Goal: Information Seeking & Learning: Learn about a topic

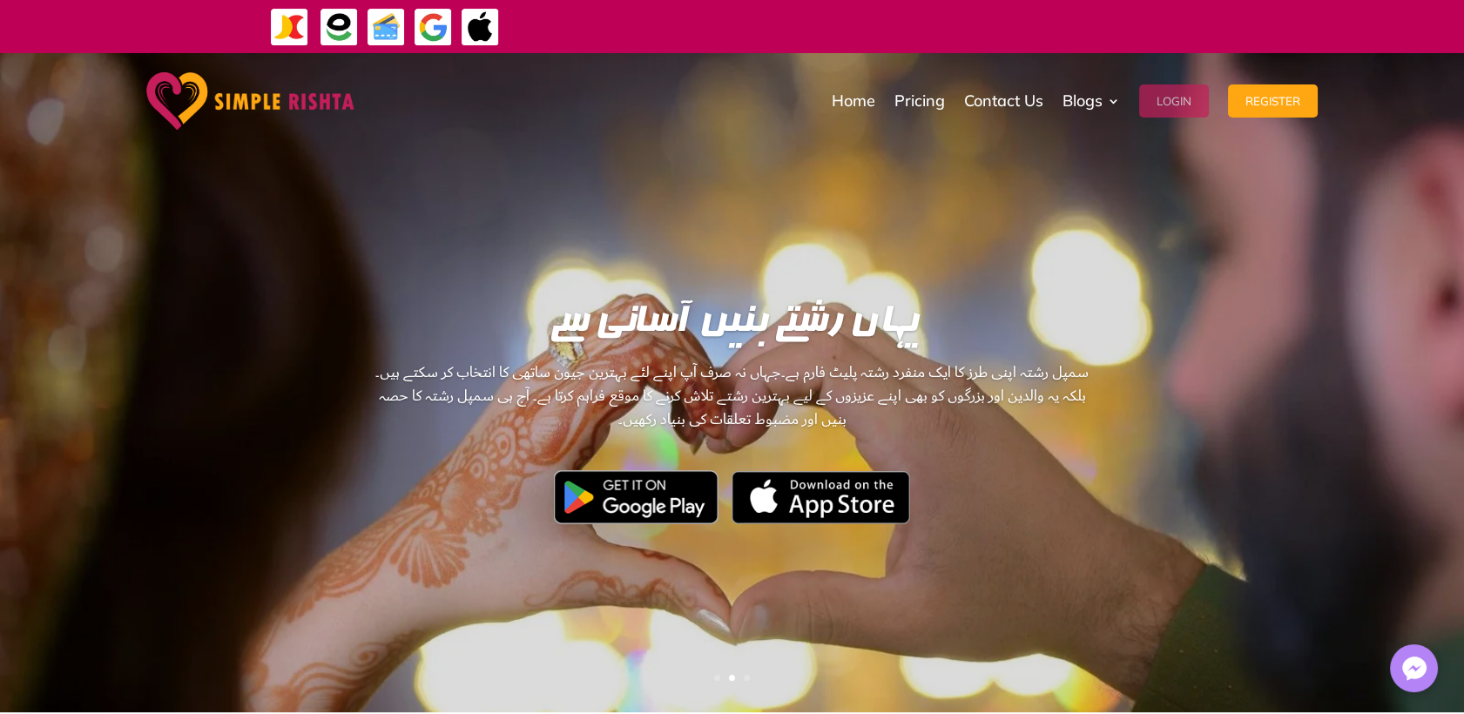
click at [1194, 91] on button "Login" at bounding box center [1174, 100] width 70 height 33
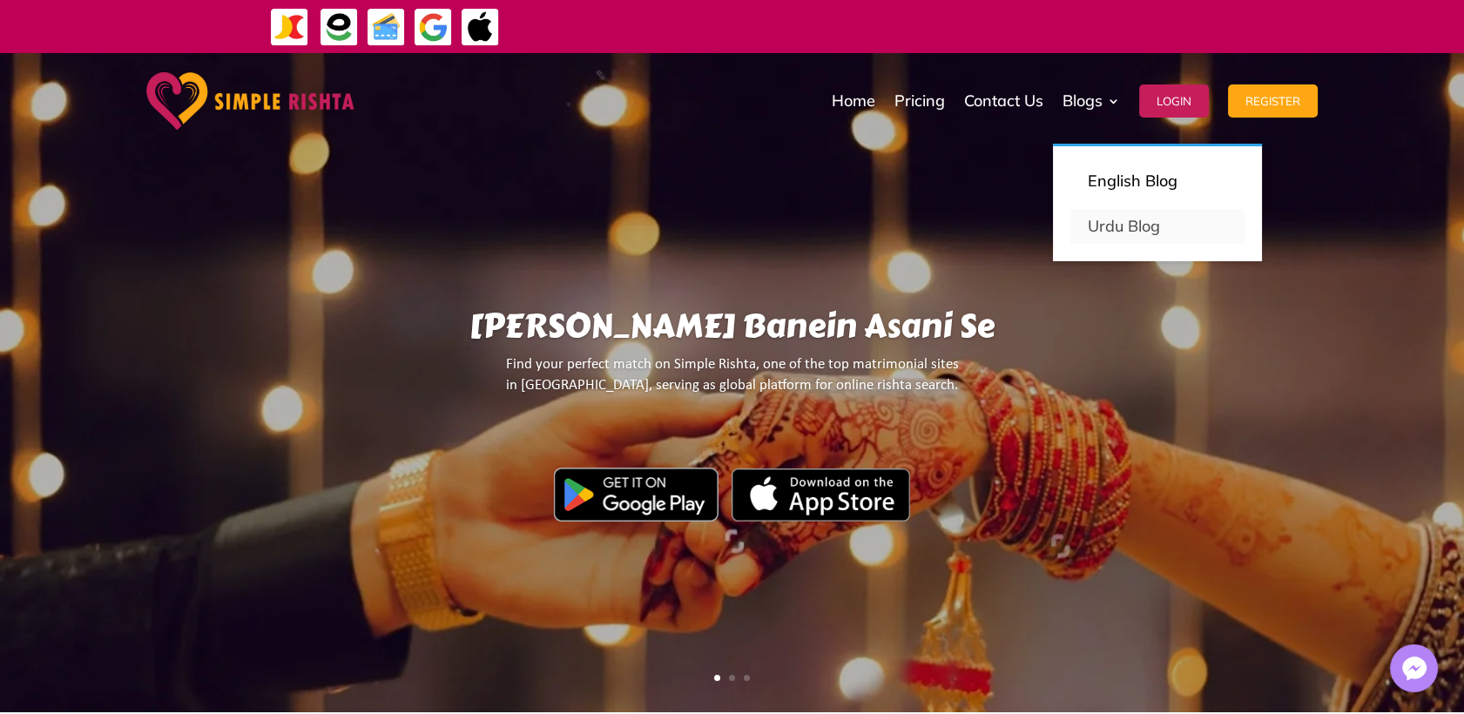
click at [1097, 232] on link "Urdu Blog" at bounding box center [1157, 226] width 174 height 35
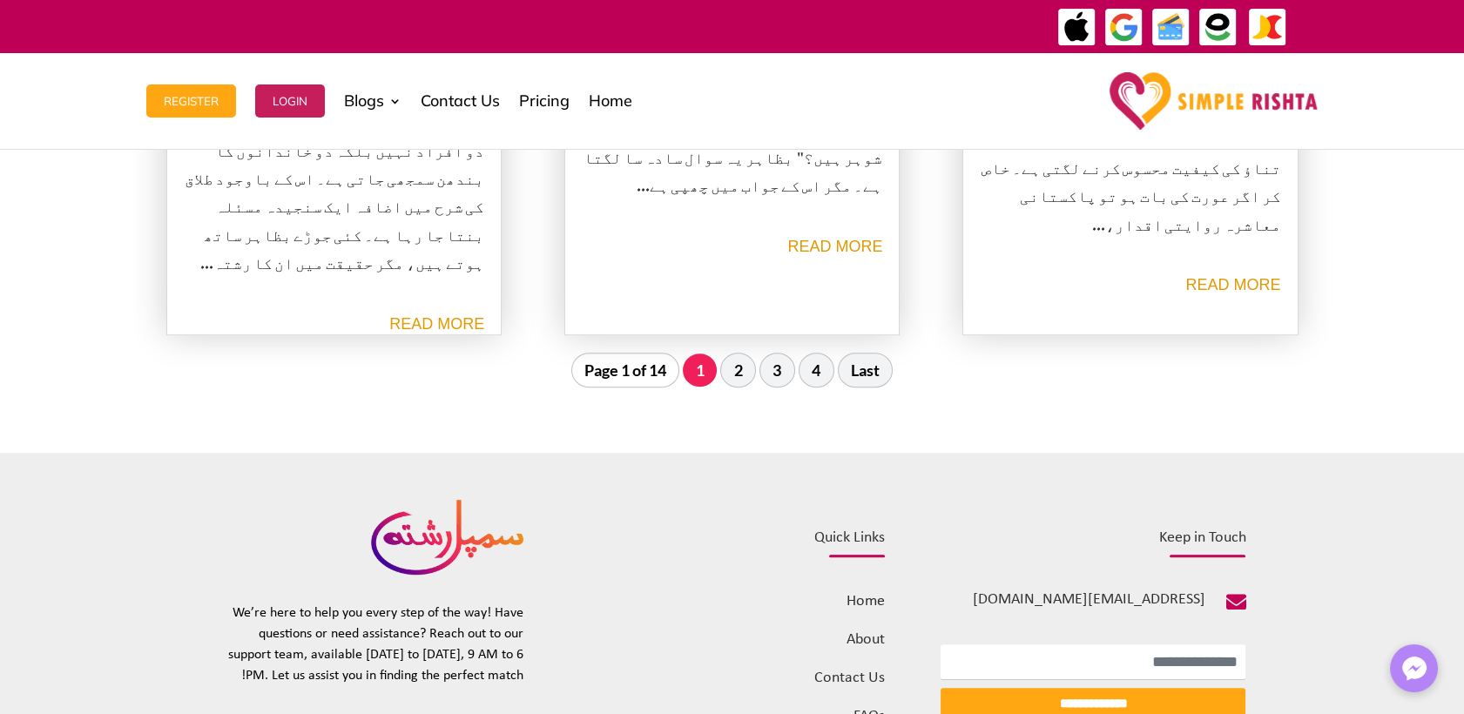
scroll to position [2128, 0]
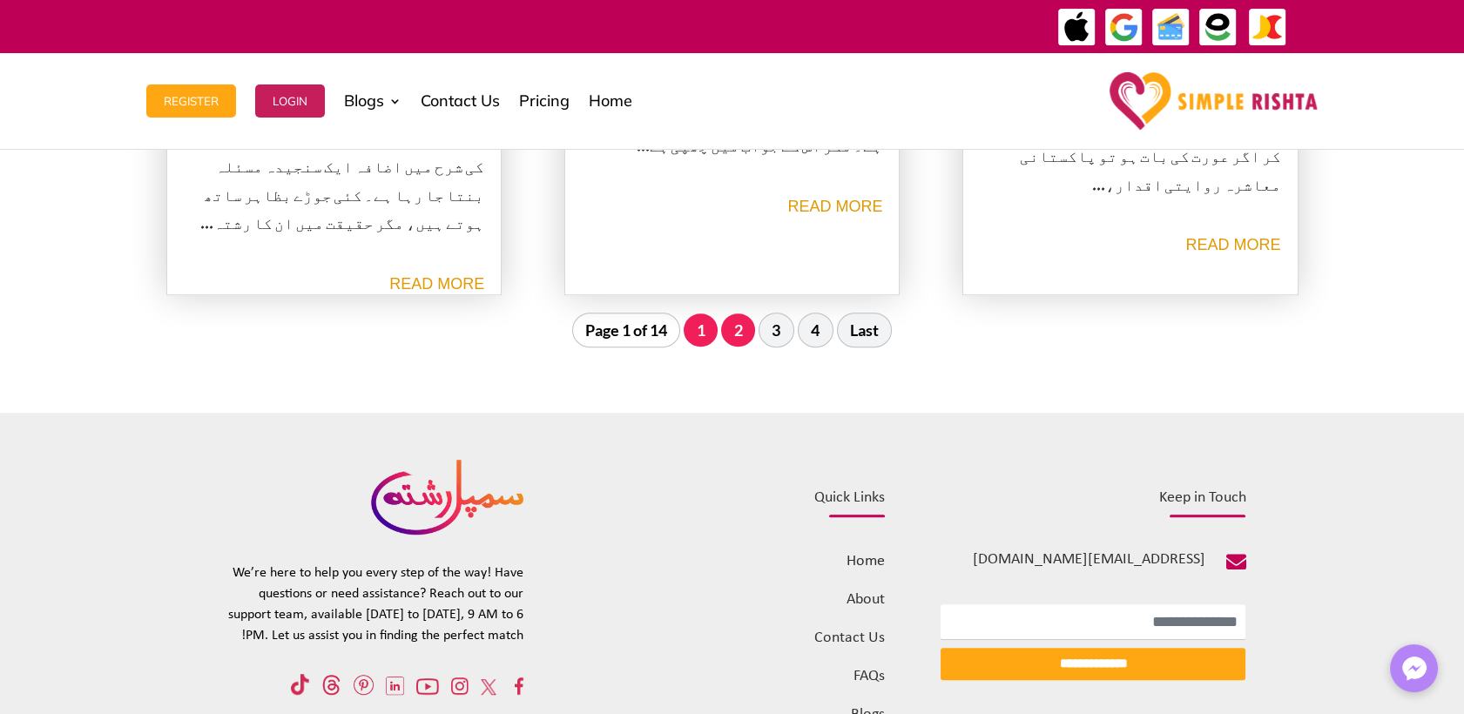
click at [724, 339] on link "2" at bounding box center [738, 329] width 34 height 33
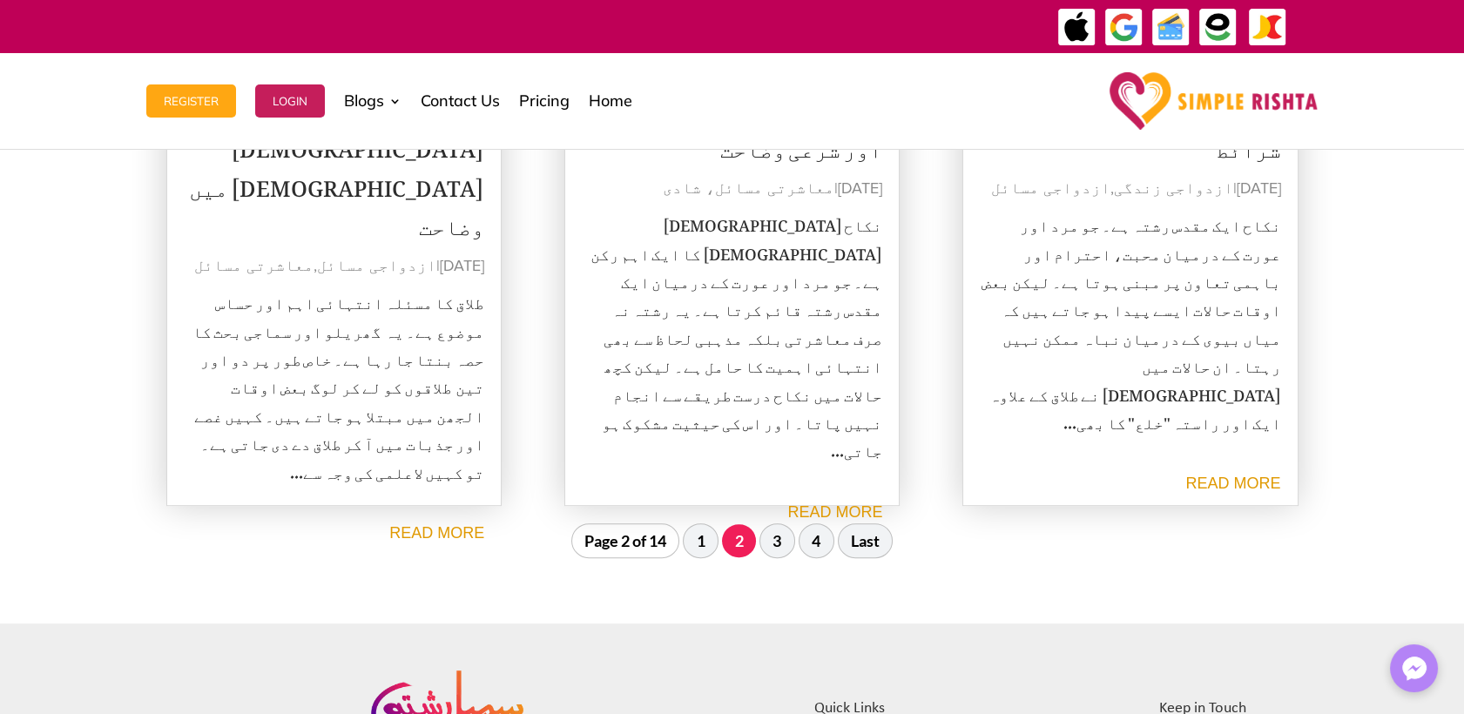
scroll to position [1940, 0]
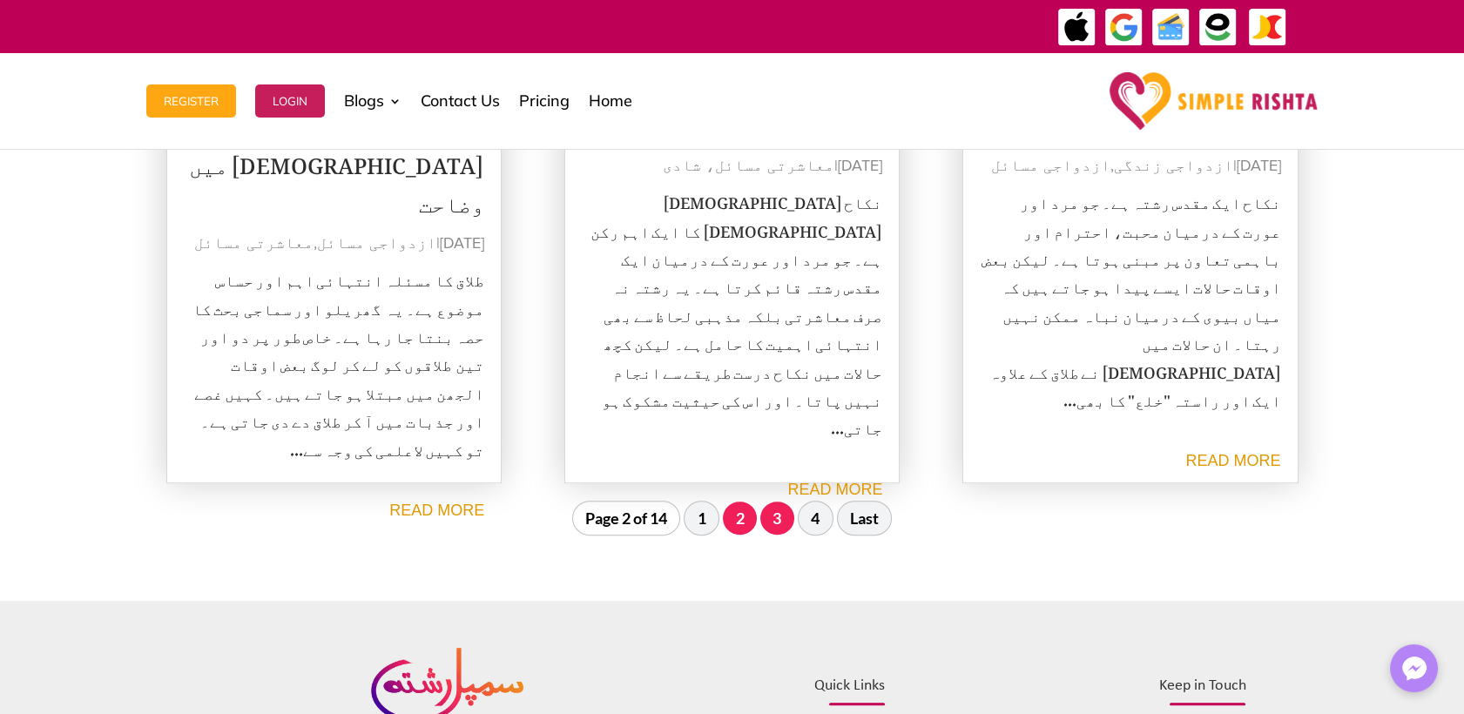
click at [785, 513] on link "3" at bounding box center [777, 517] width 34 height 33
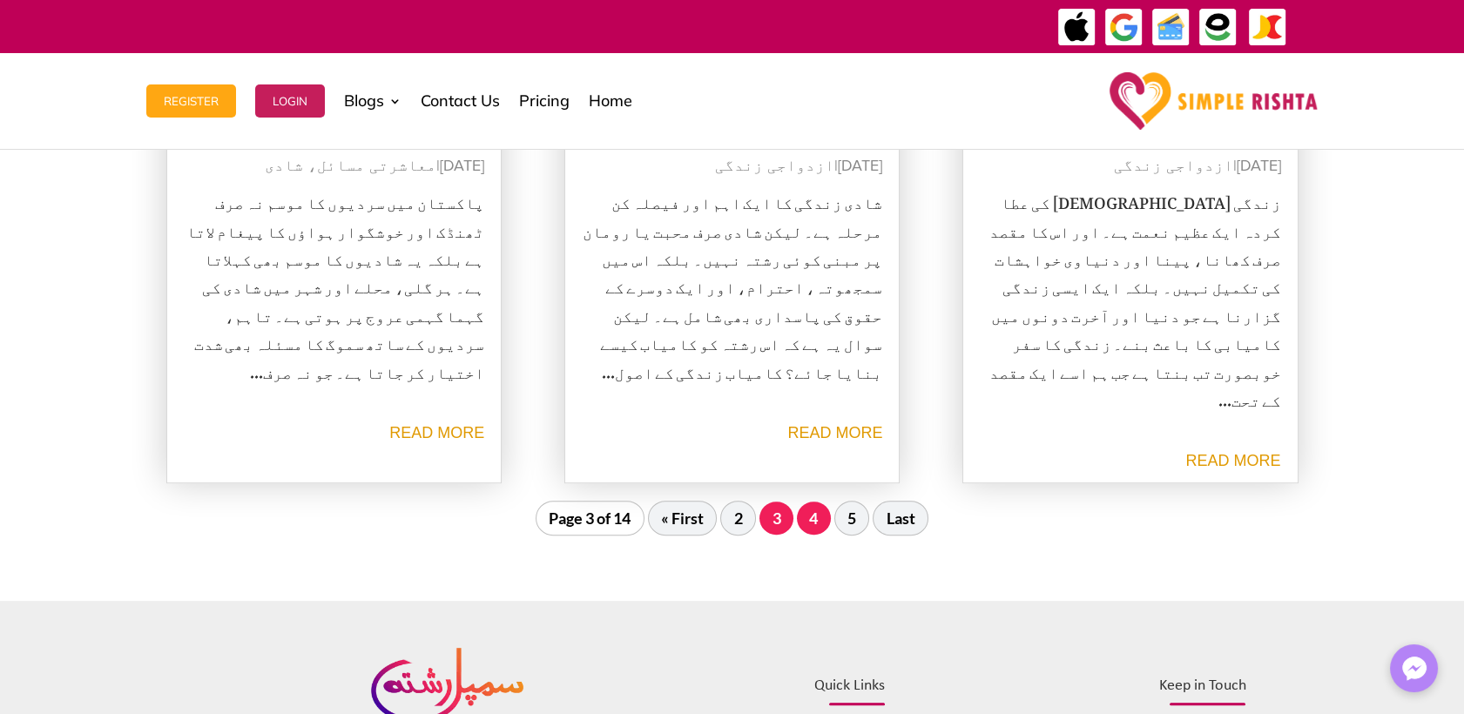
click at [808, 519] on link "4" at bounding box center [814, 517] width 34 height 33
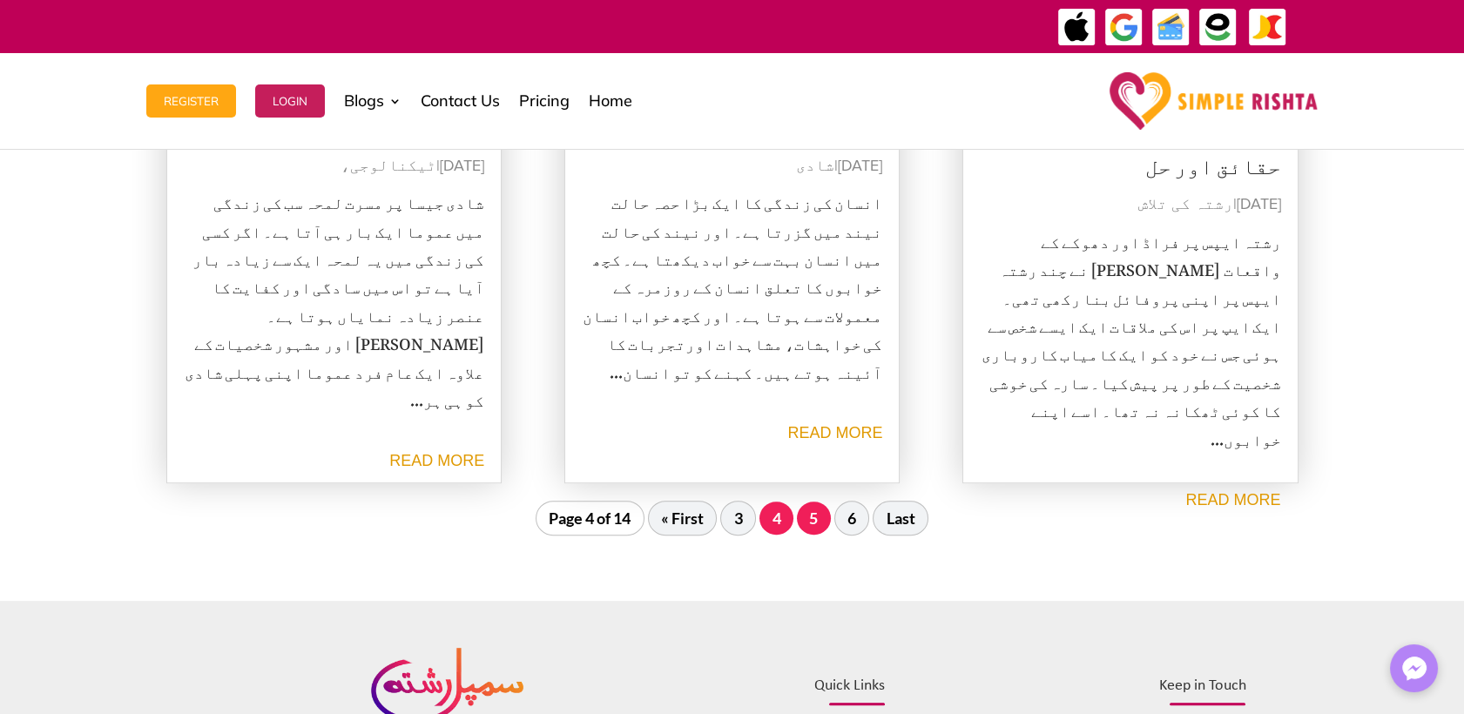
click at [815, 530] on link "5" at bounding box center [814, 517] width 34 height 33
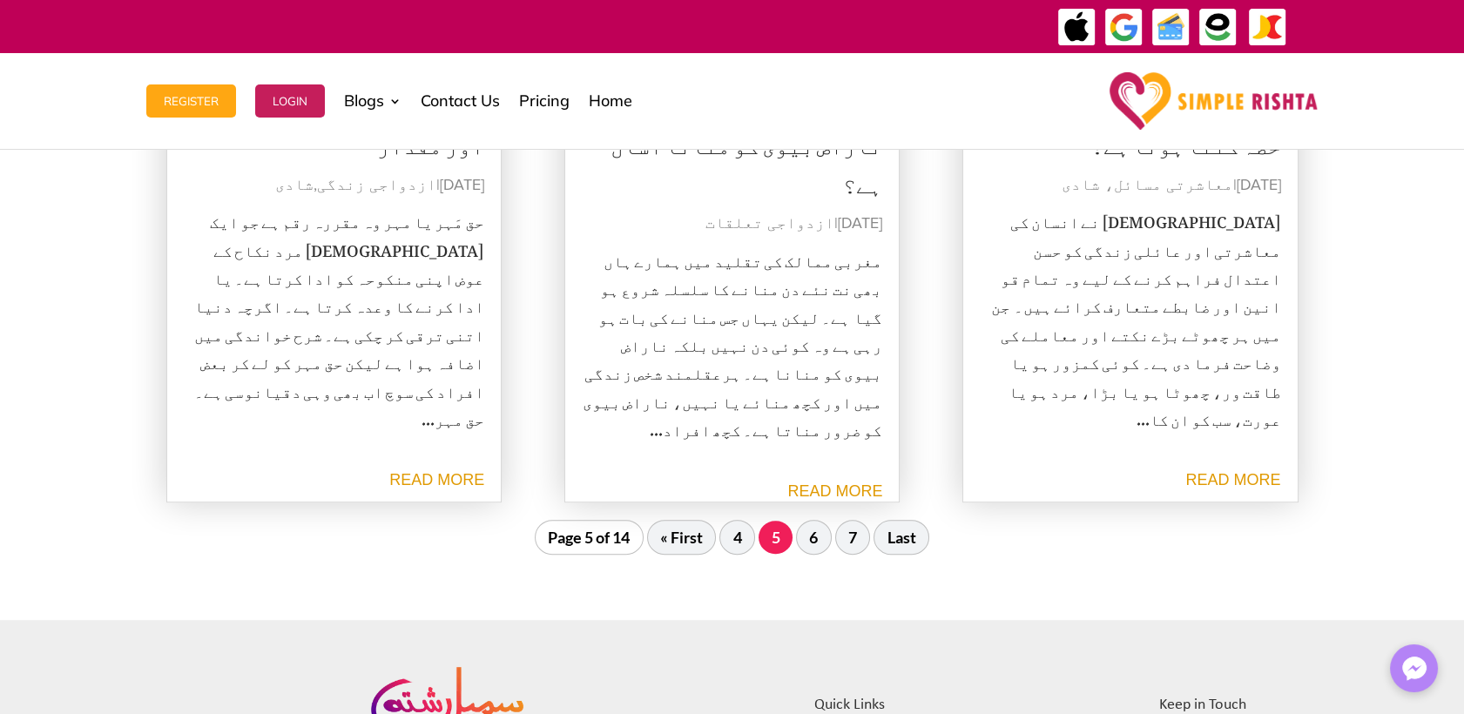
scroll to position [2036, 0]
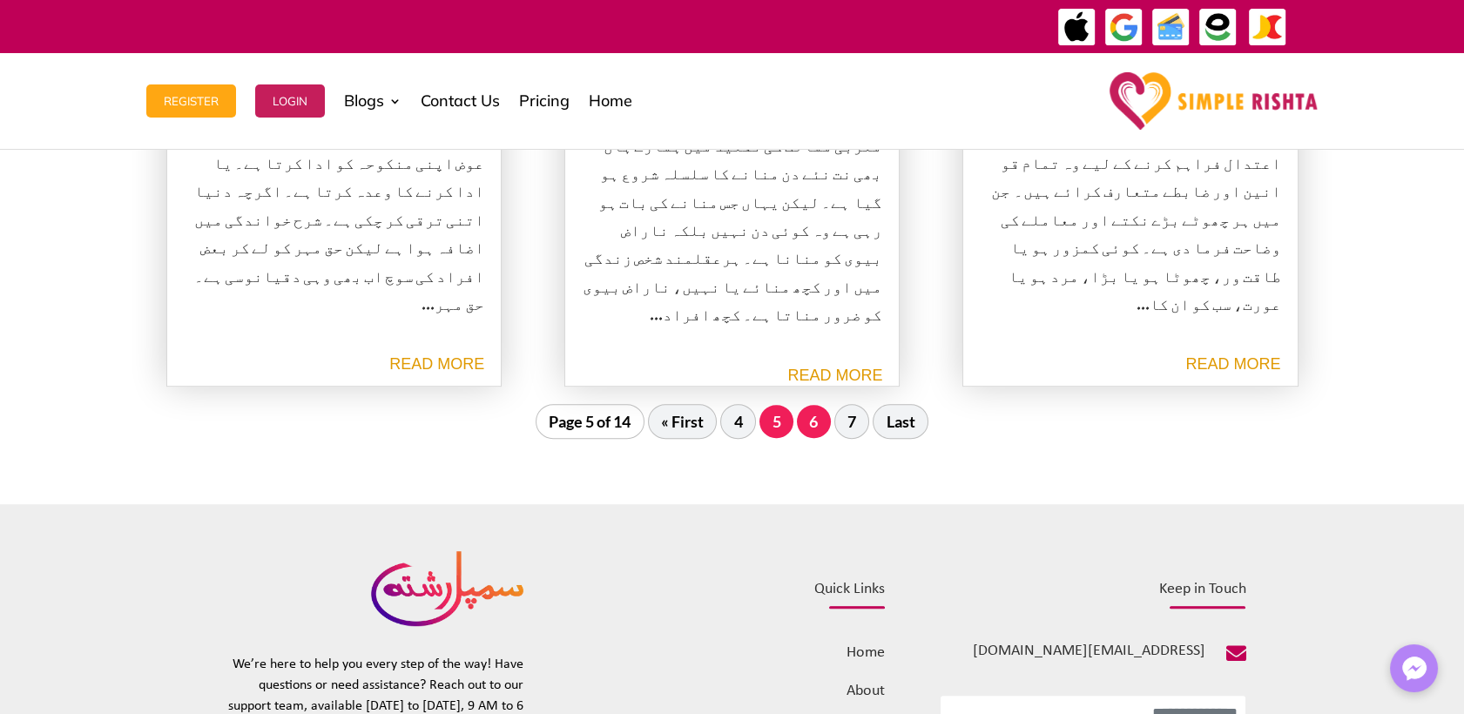
click at [818, 428] on link "6" at bounding box center [814, 421] width 34 height 33
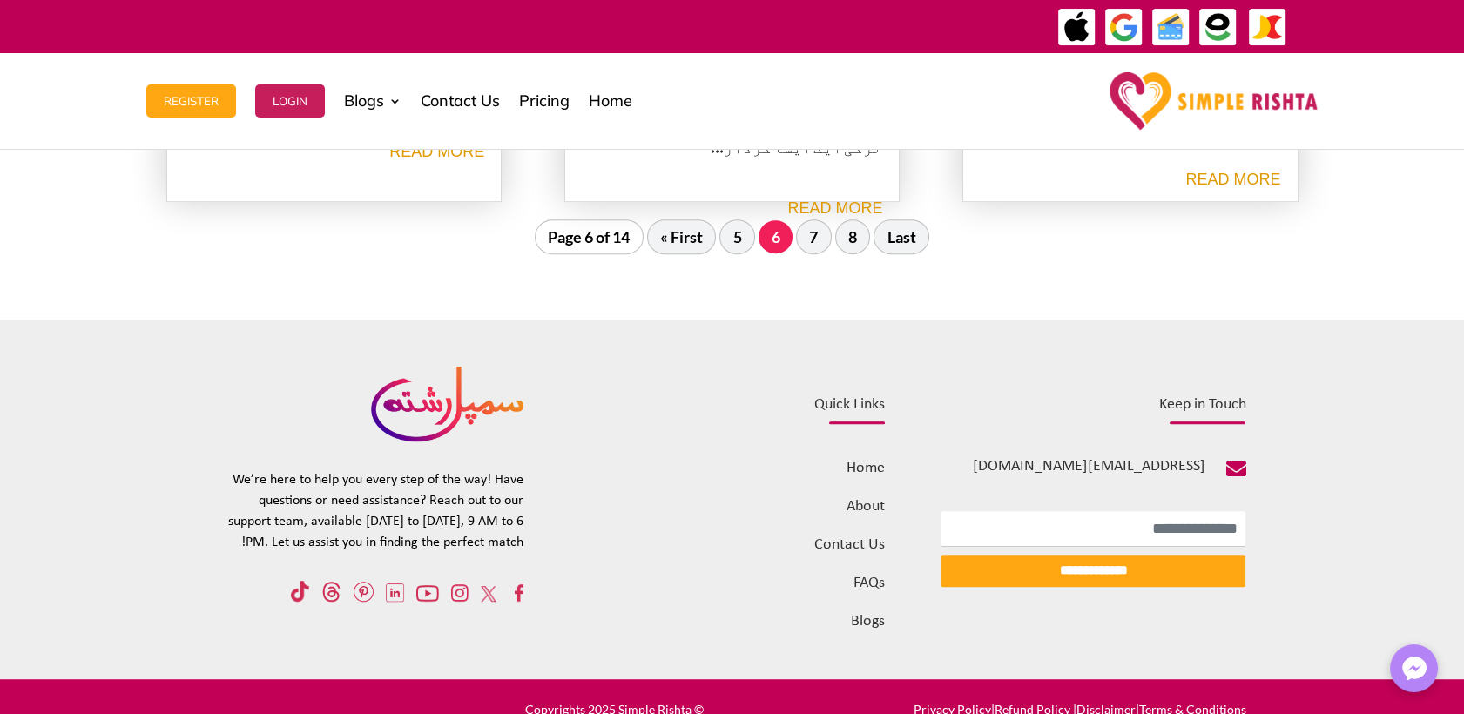
scroll to position [2230, 0]
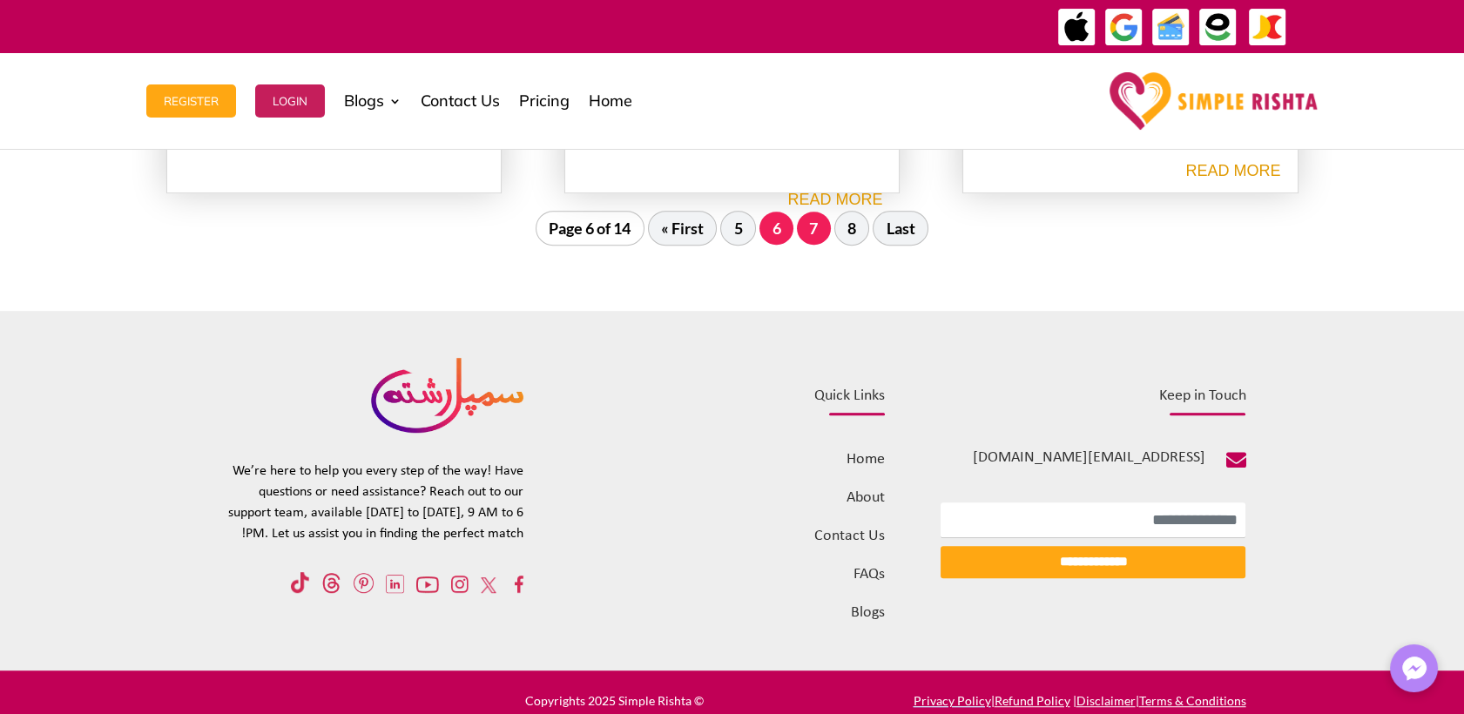
click at [814, 219] on link "7" at bounding box center [814, 228] width 34 height 33
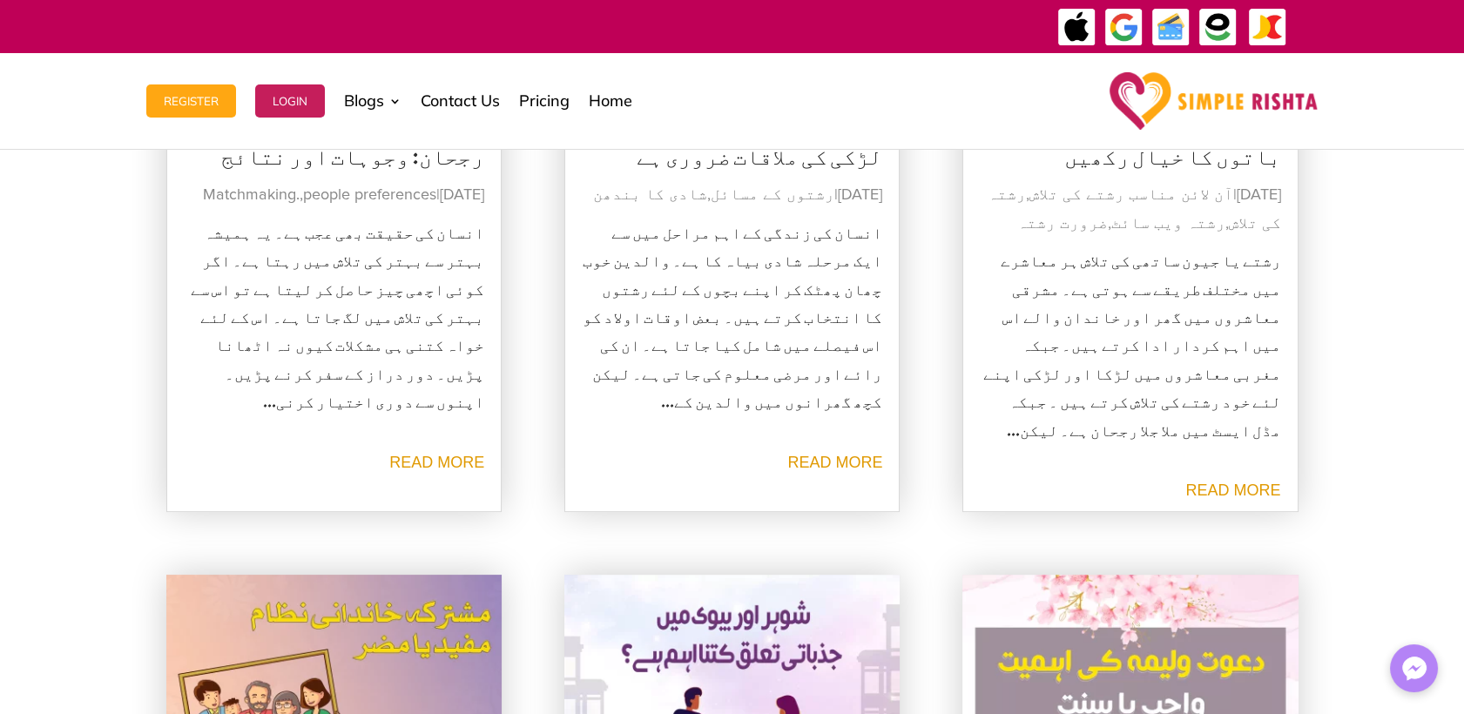
scroll to position [1069, 0]
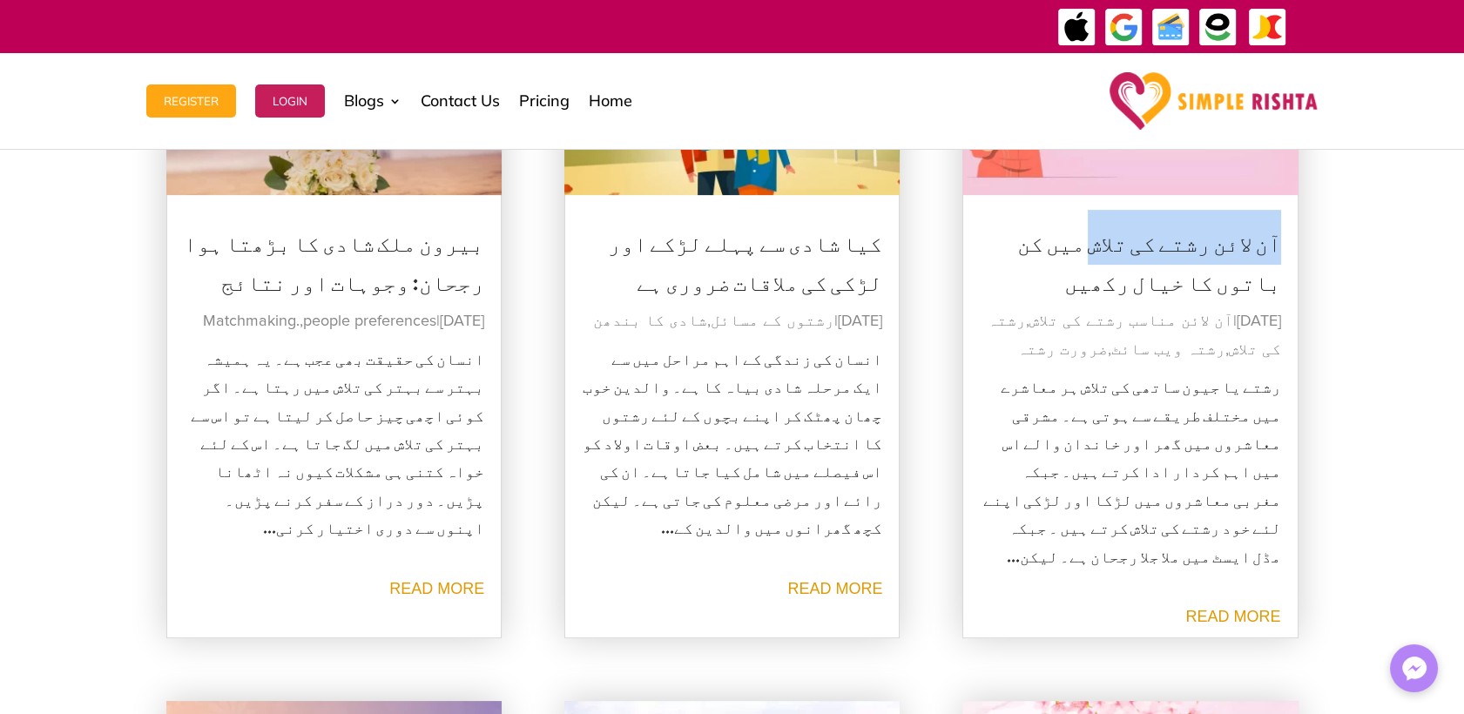
drag, startPoint x: 1281, startPoint y: 239, endPoint x: 1114, endPoint y: 253, distance: 166.9
click at [1114, 253] on article "آن لائن رشتے کی تلاش میں کن باتوں کا خیال رکھیں ستمبر 18, 2023 | آن لائن مناسب …" at bounding box center [1130, 311] width 336 height 653
copy link "آن لائن رشتے کی تلاش"
click at [1198, 242] on link "آن لائن رشتے کی تلاش میں کن باتوں کا خیال رکھیں" at bounding box center [1149, 257] width 264 height 94
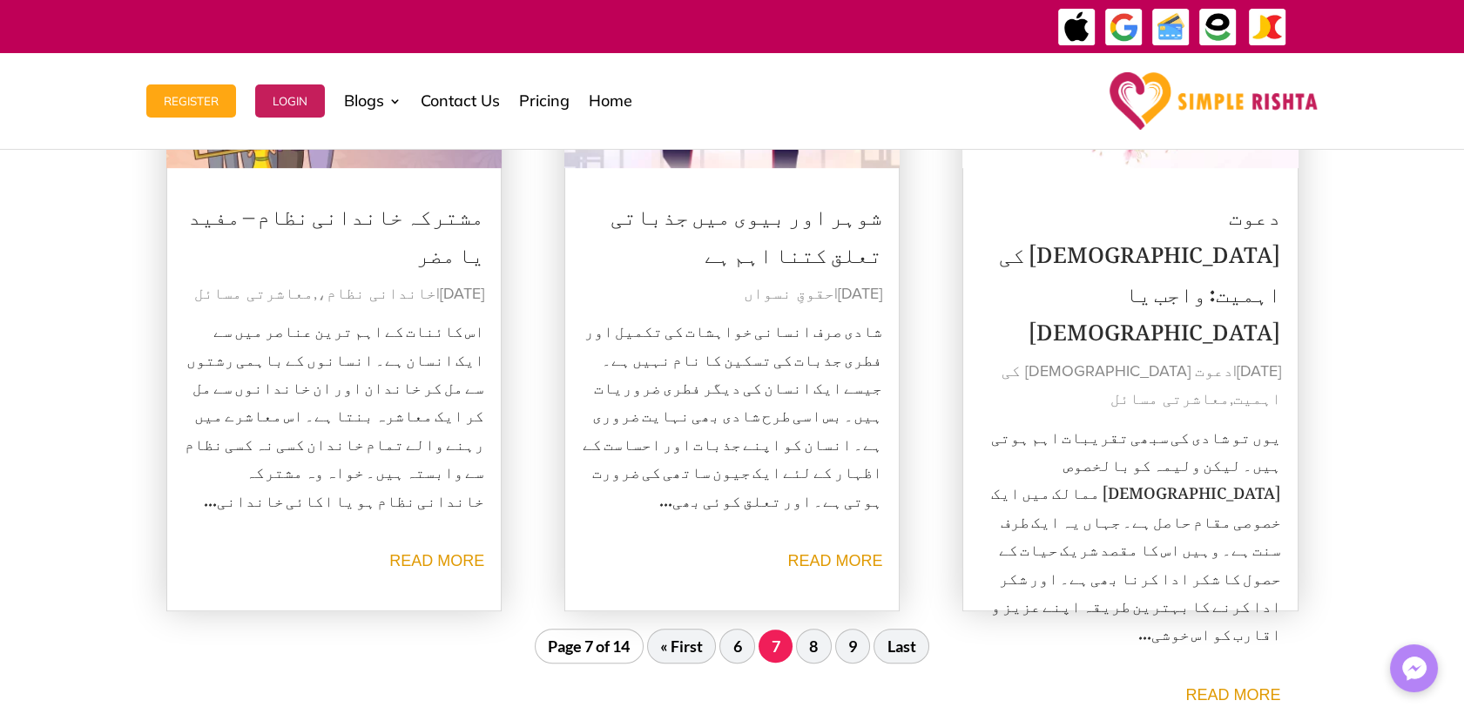
scroll to position [2230, 0]
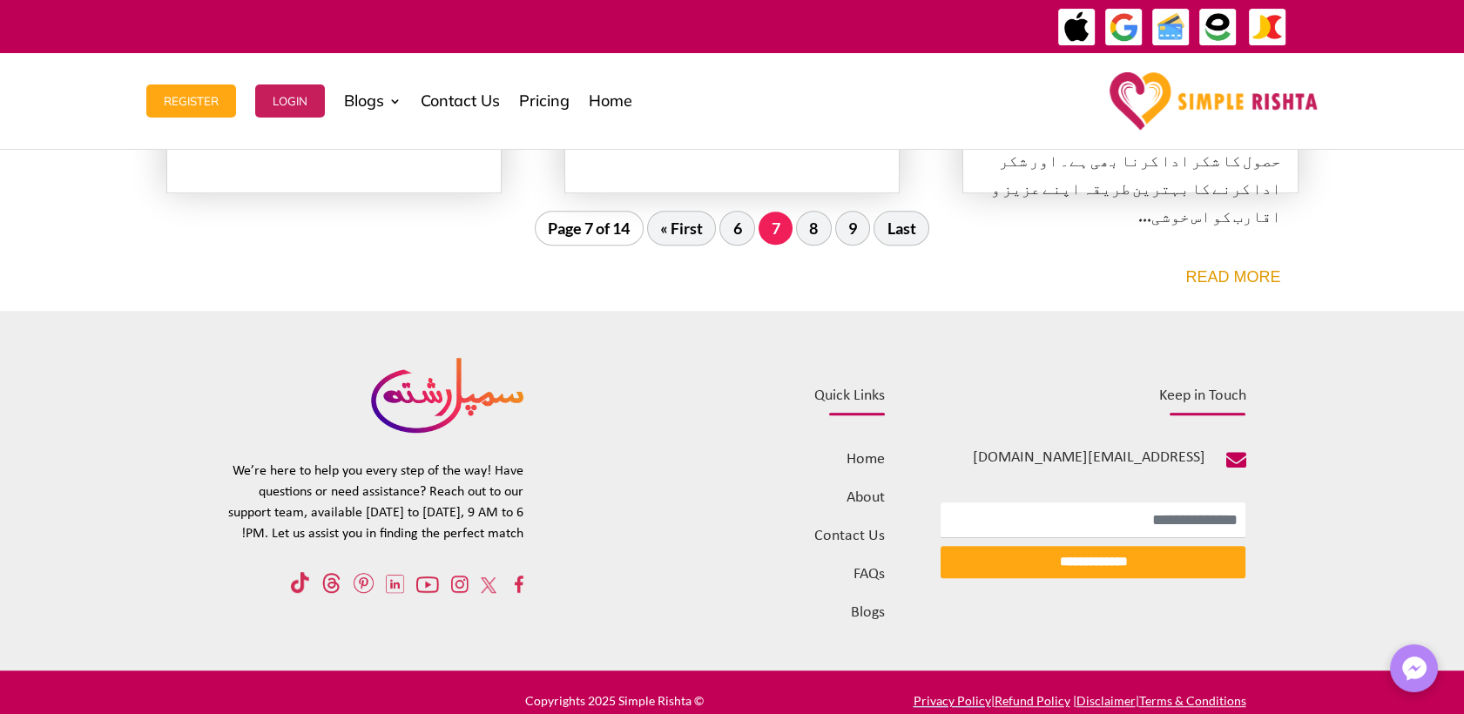
drag, startPoint x: 808, startPoint y: 227, endPoint x: 821, endPoint y: 259, distance: 34.0
click at [808, 227] on link "8" at bounding box center [814, 228] width 36 height 35
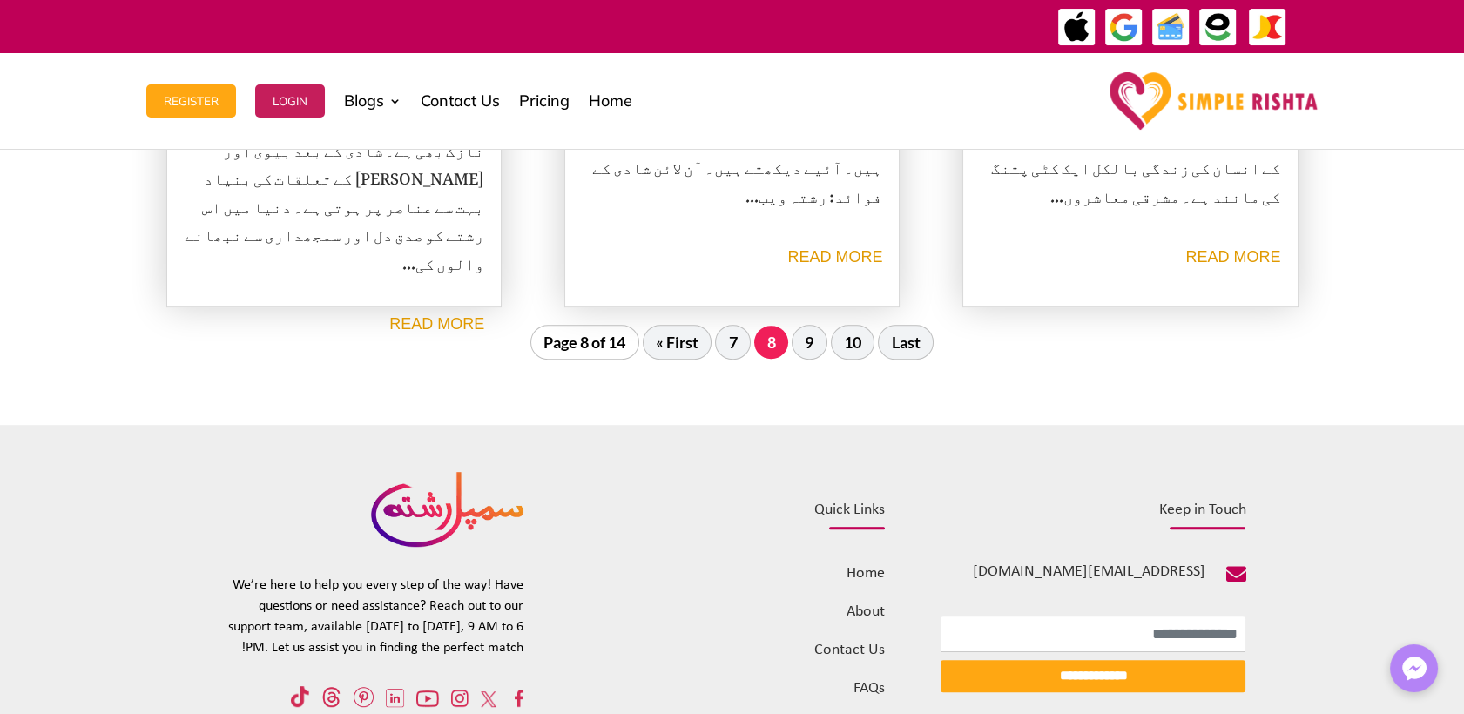
scroll to position [2133, 0]
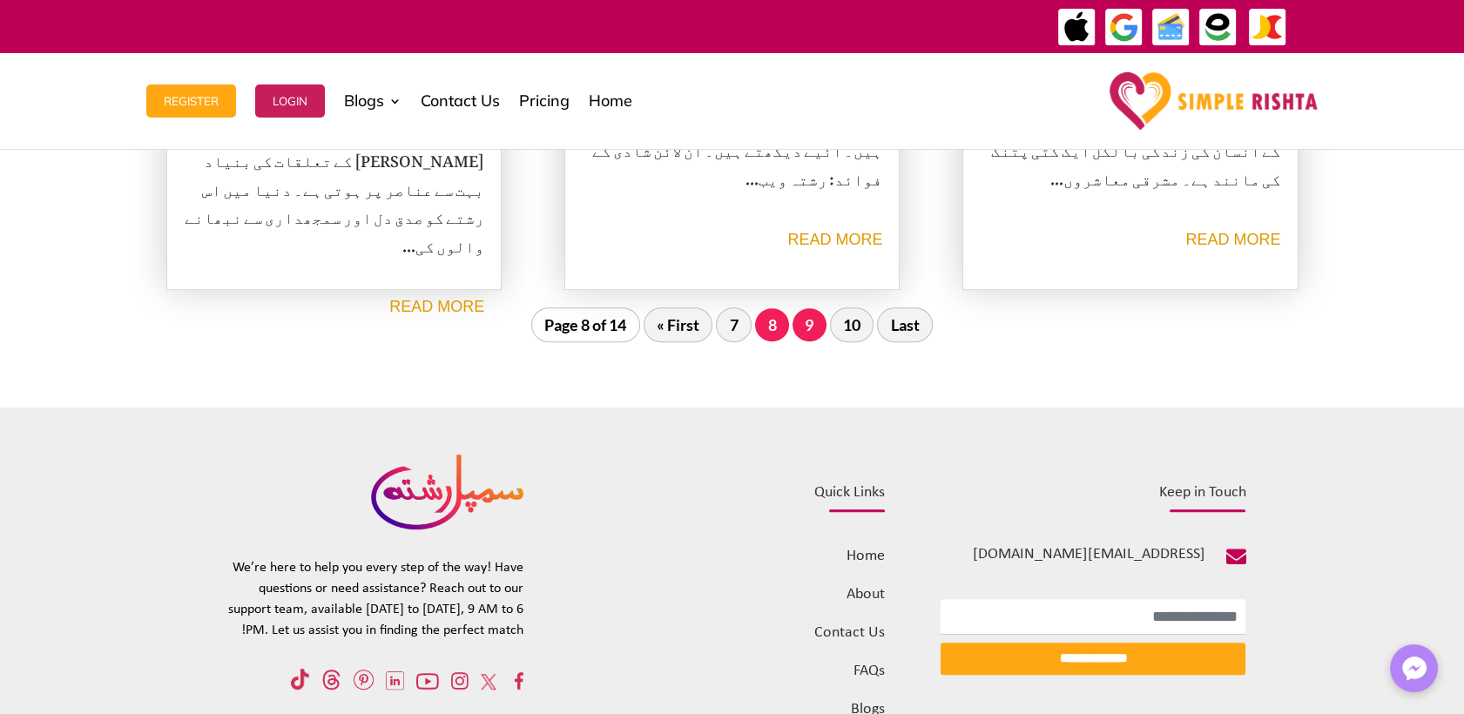
click at [813, 331] on link "9" at bounding box center [809, 324] width 34 height 33
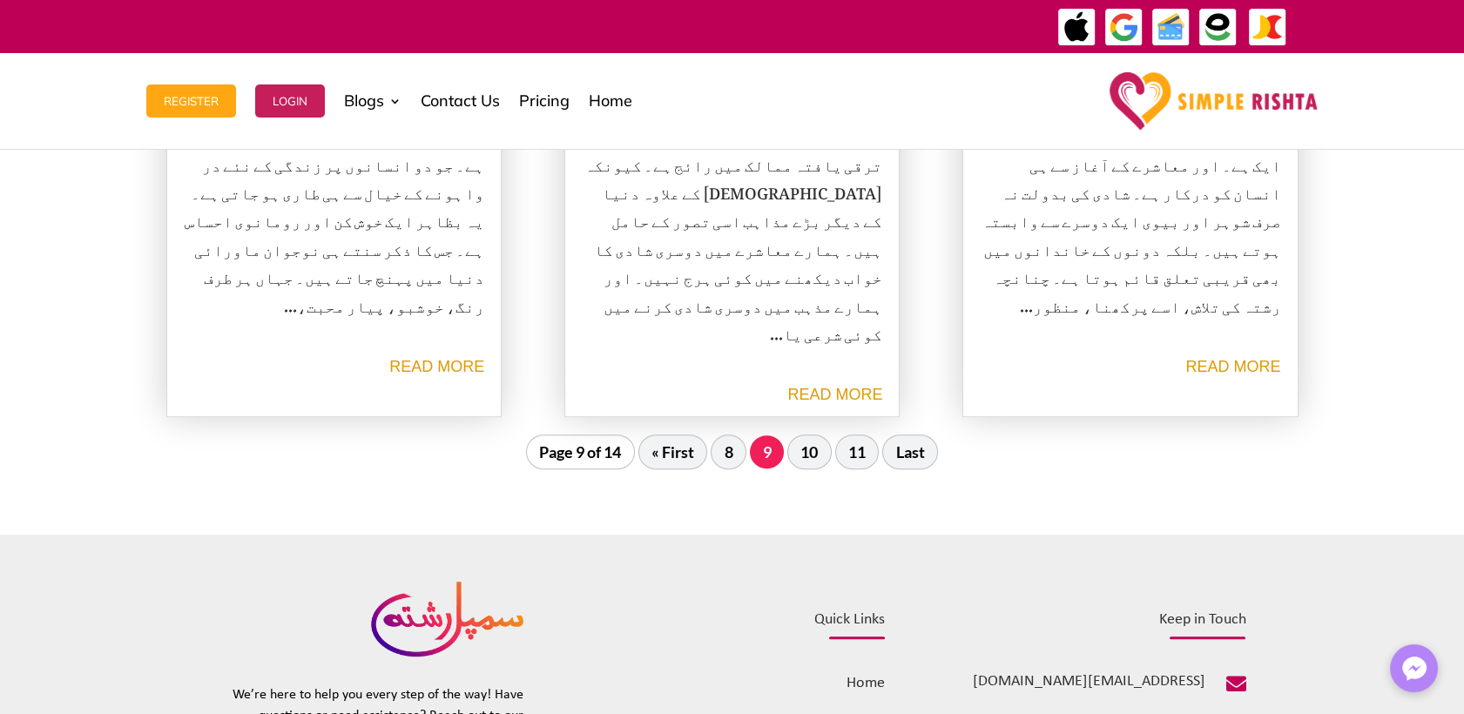
scroll to position [2036, 0]
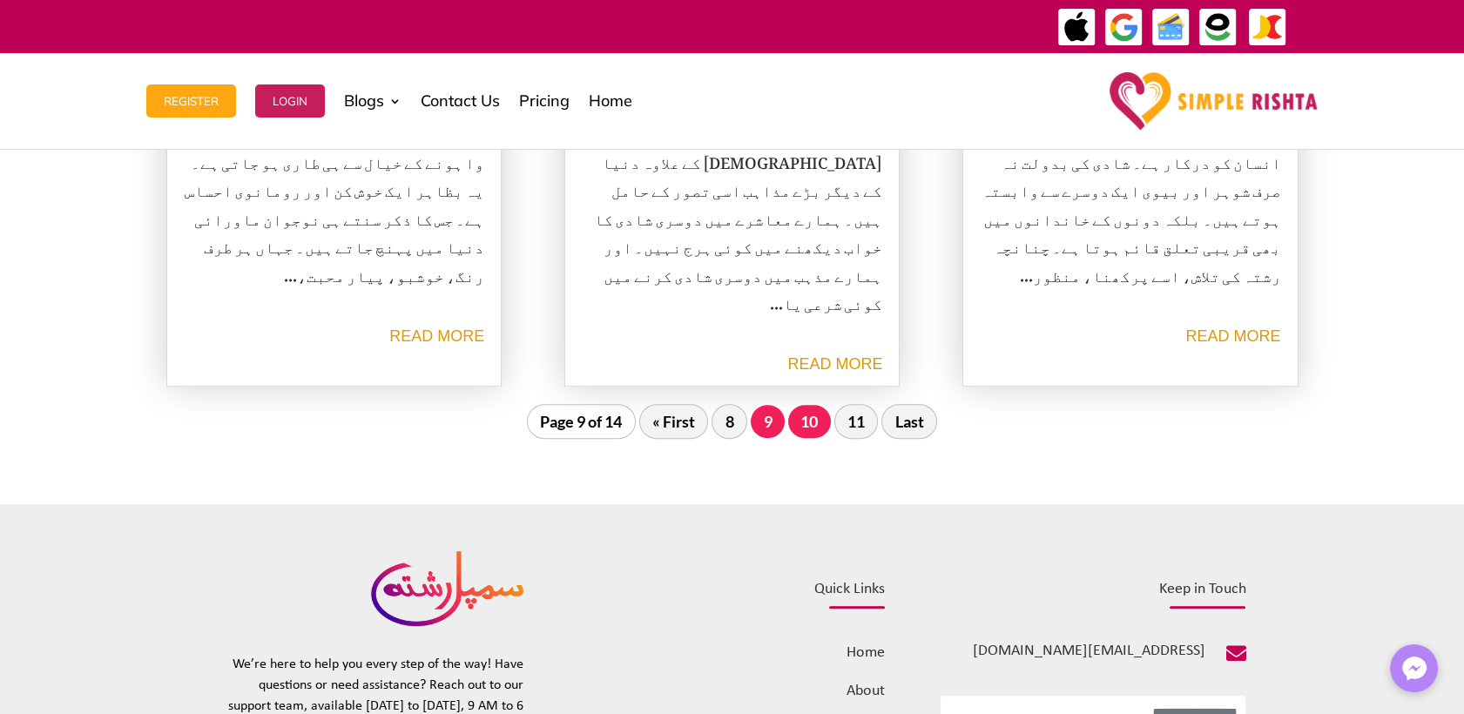
click at [809, 423] on link "10" at bounding box center [809, 421] width 43 height 33
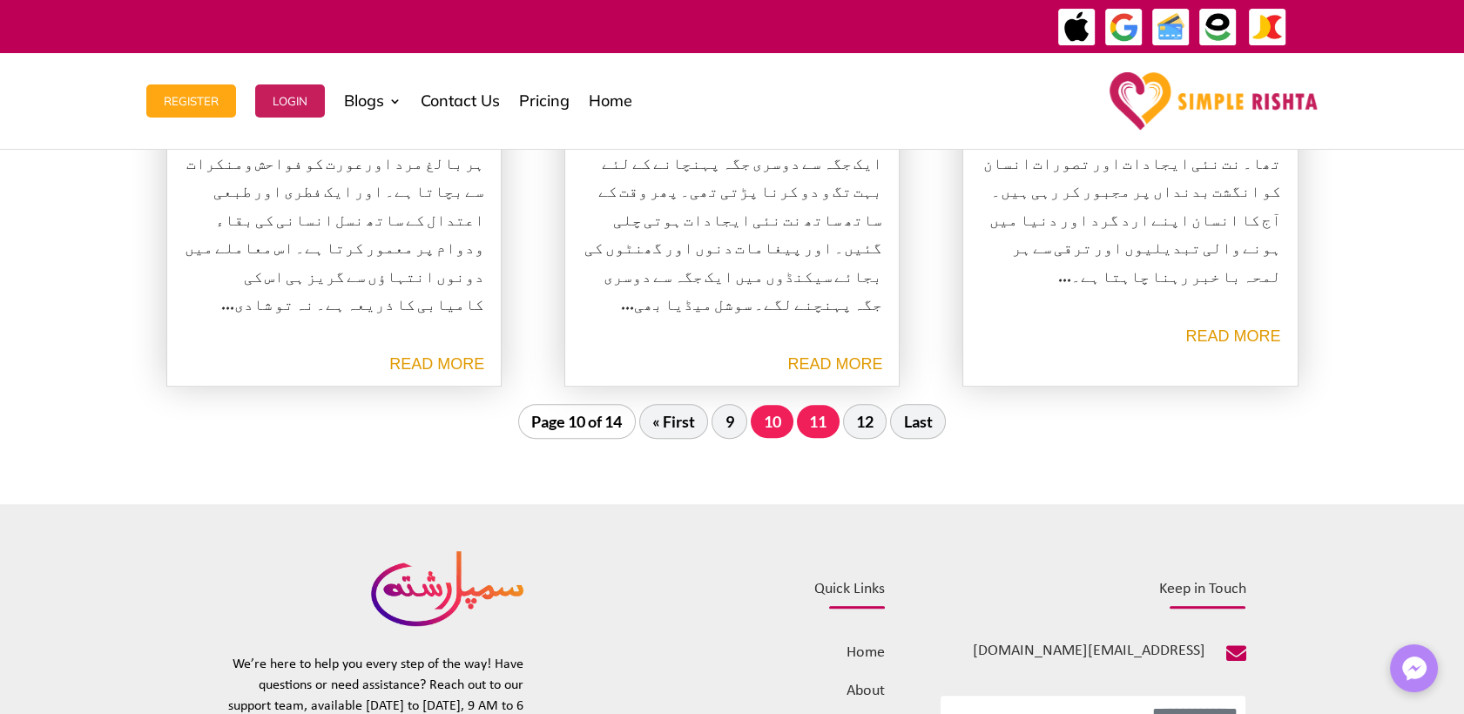
drag, startPoint x: 801, startPoint y: 427, endPoint x: 849, endPoint y: 428, distance: 47.9
click at [801, 428] on link "11" at bounding box center [819, 421] width 44 height 35
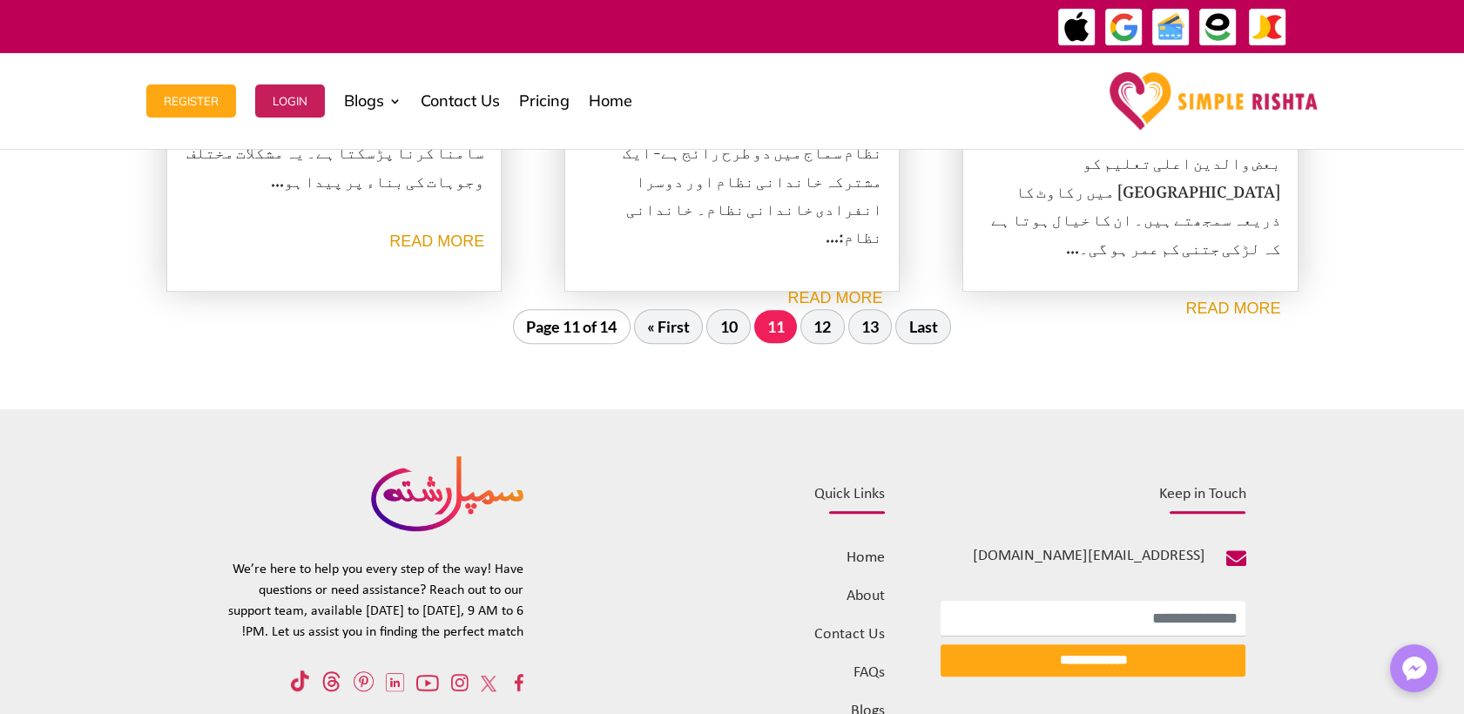
scroll to position [2133, 0]
click at [823, 333] on link "12" at bounding box center [822, 324] width 43 height 33
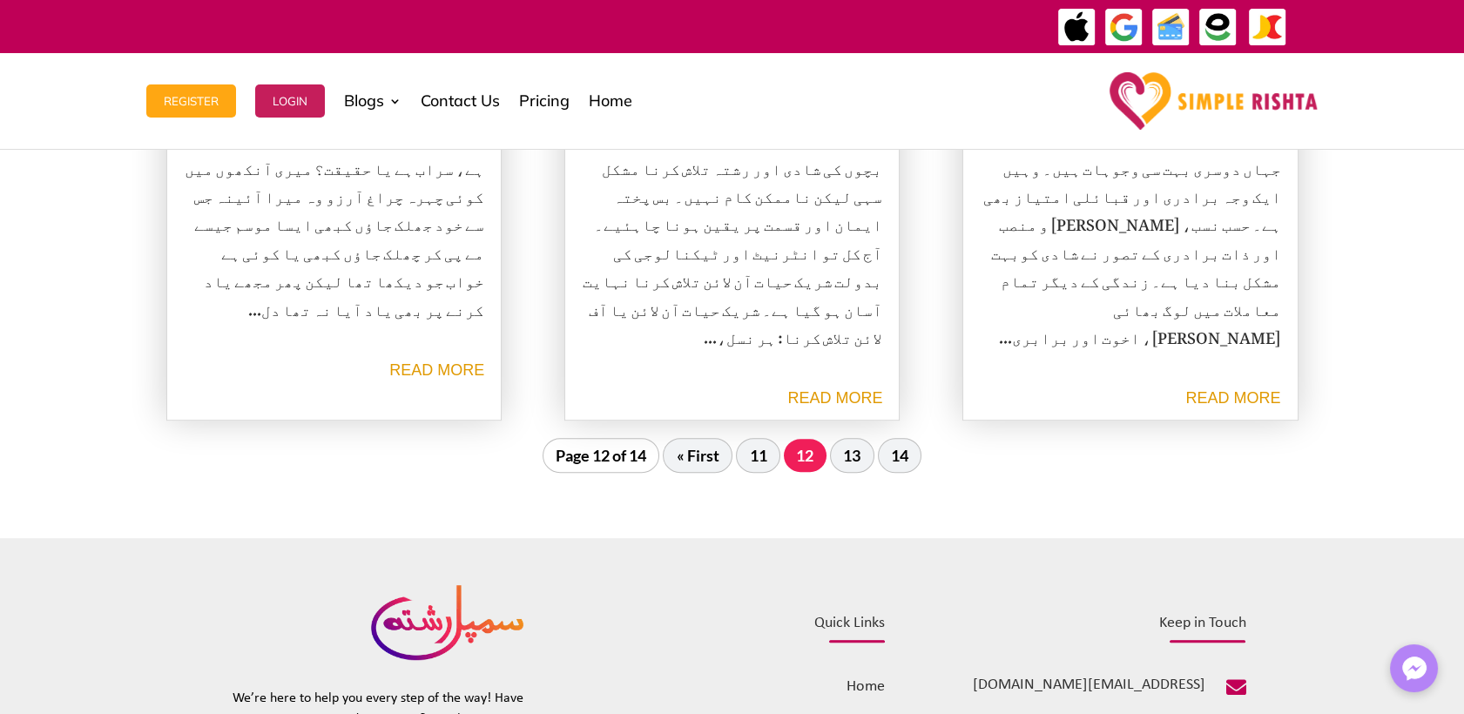
scroll to position [2036, 0]
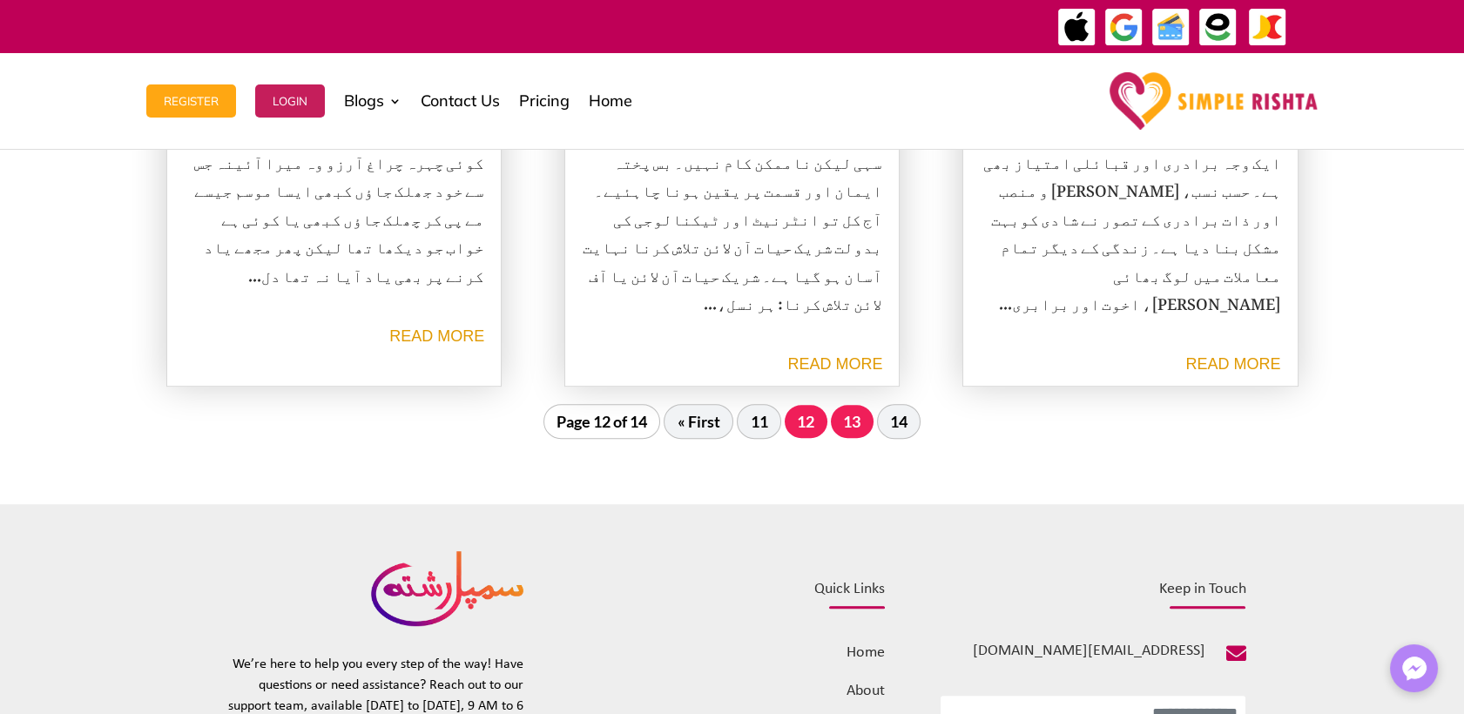
click at [863, 425] on link "13" at bounding box center [852, 421] width 43 height 33
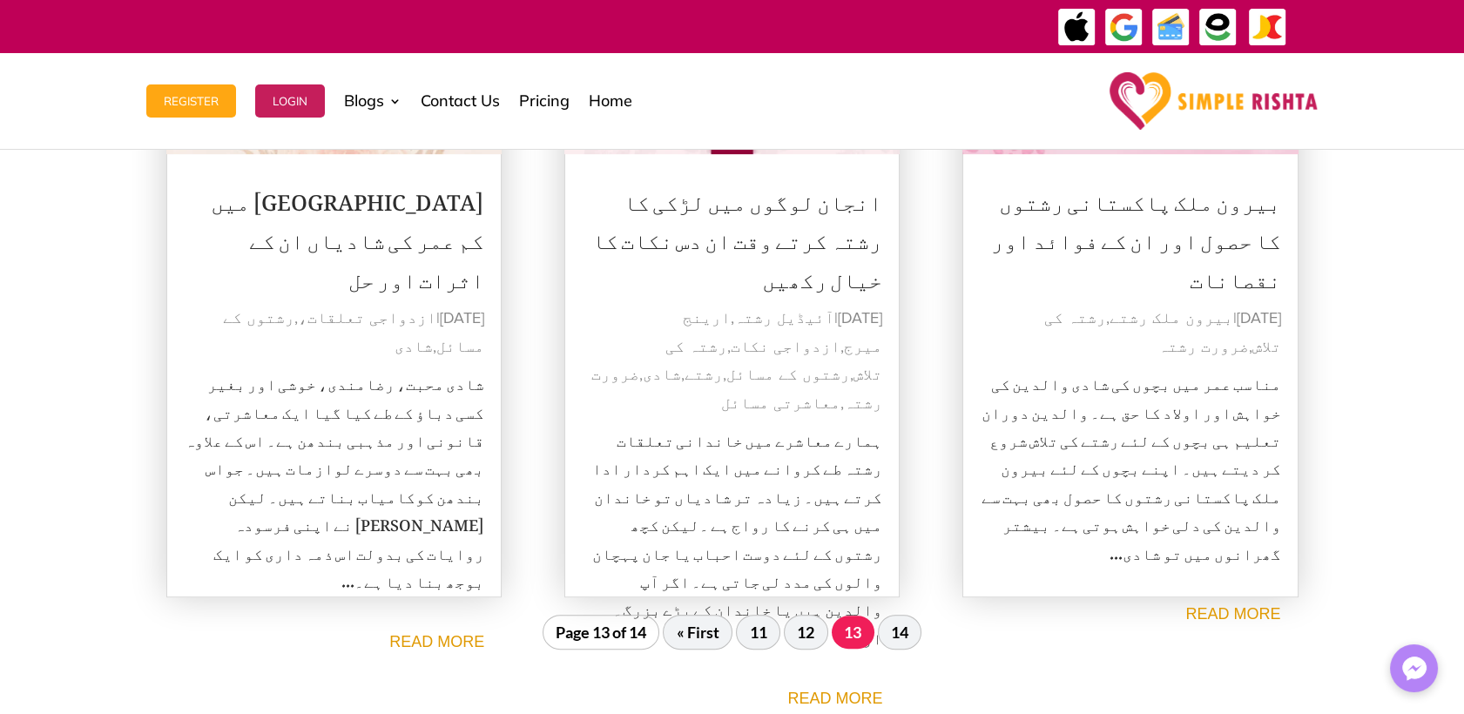
scroll to position [1843, 0]
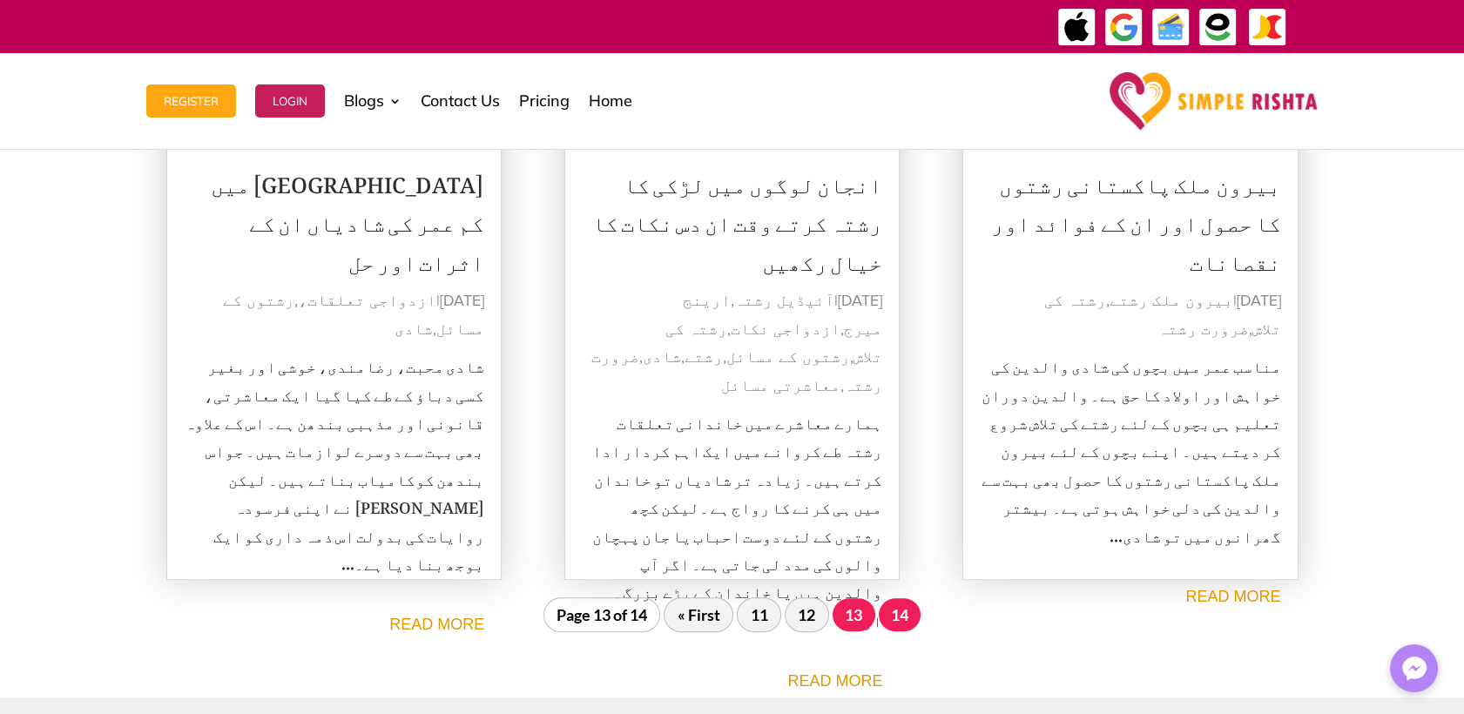
click at [910, 617] on link "14" at bounding box center [899, 614] width 43 height 33
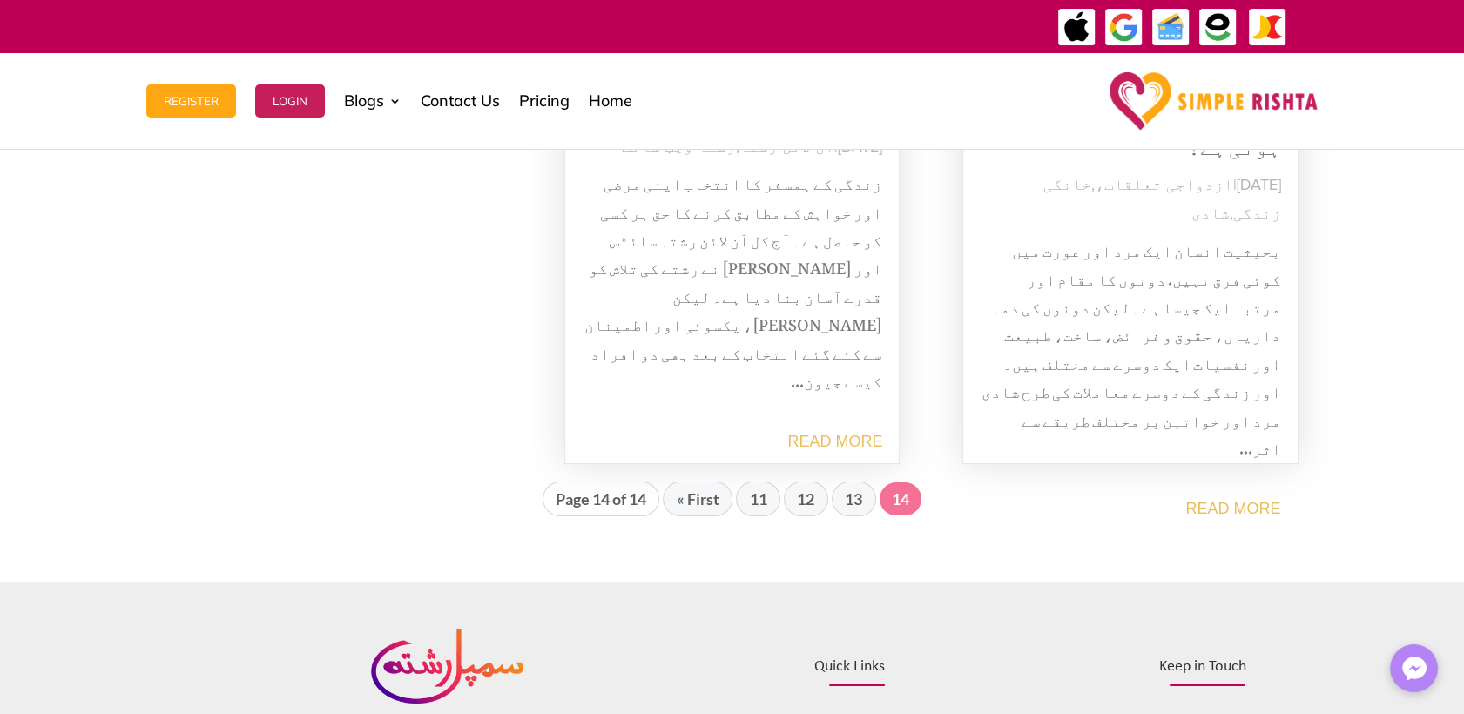
scroll to position [295, 0]
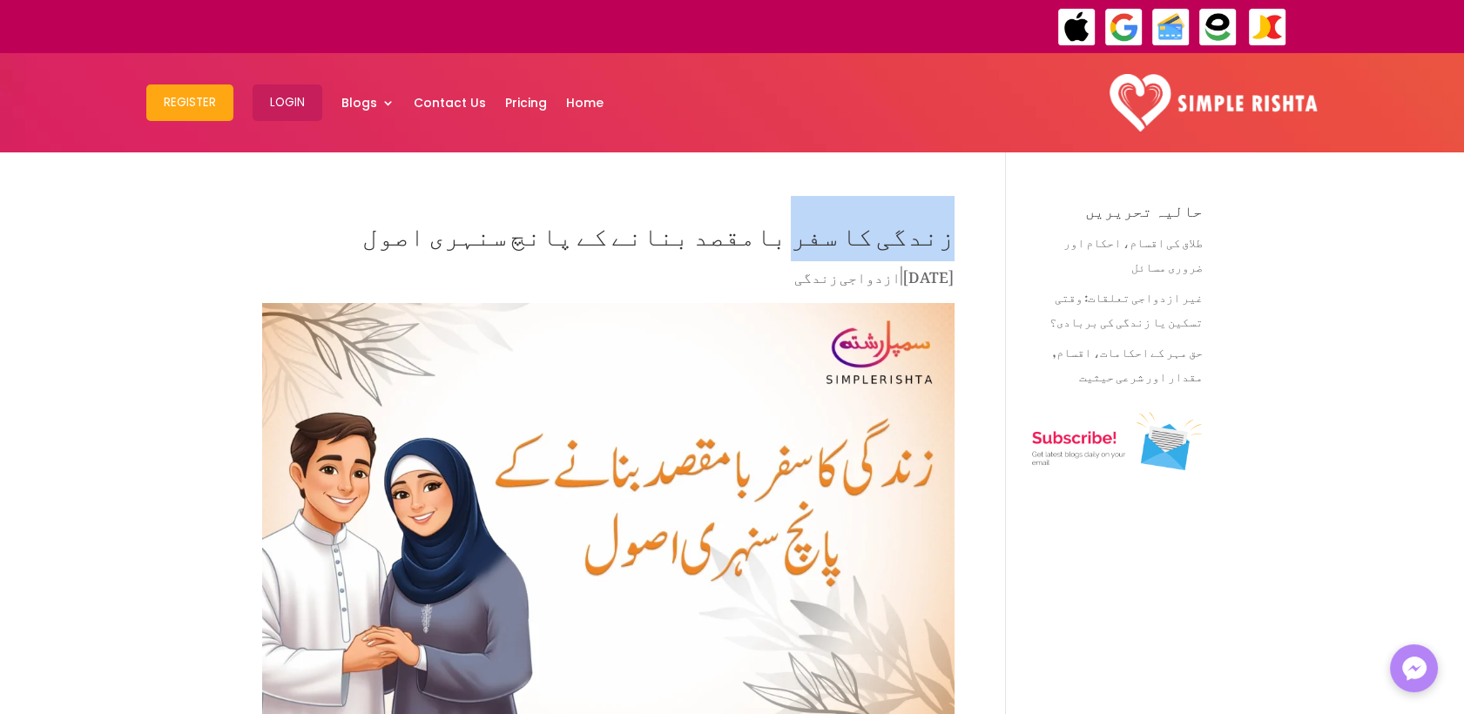
drag, startPoint x: 956, startPoint y: 233, endPoint x: 849, endPoint y: 246, distance: 107.9
copy h1 "زندگی کا سفر"
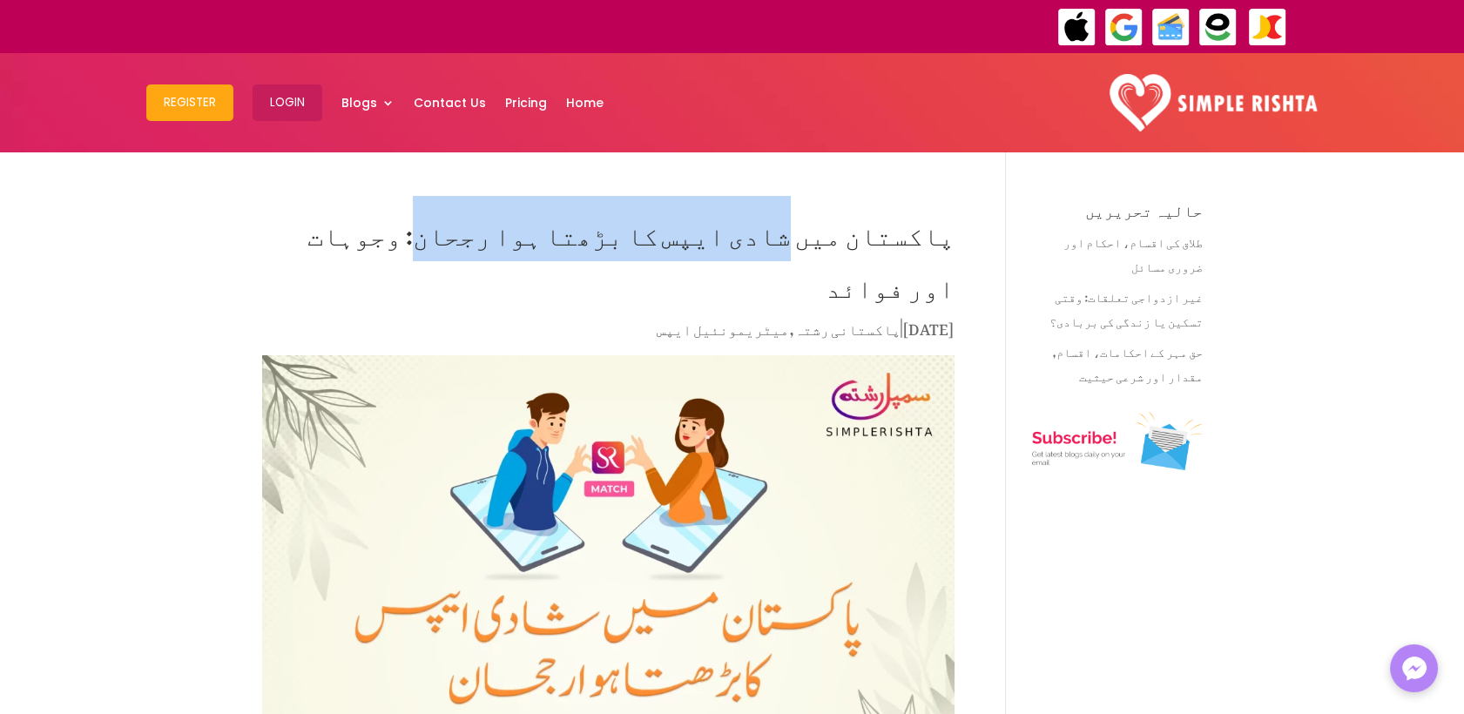
drag, startPoint x: 841, startPoint y: 233, endPoint x: 575, endPoint y: 235, distance: 266.4
click at [575, 235] on h1 "پاکستان میں شادی ایپس کا بڑھتا ہوا رجحان: وجوہات اور فوائد" at bounding box center [608, 259] width 692 height 113
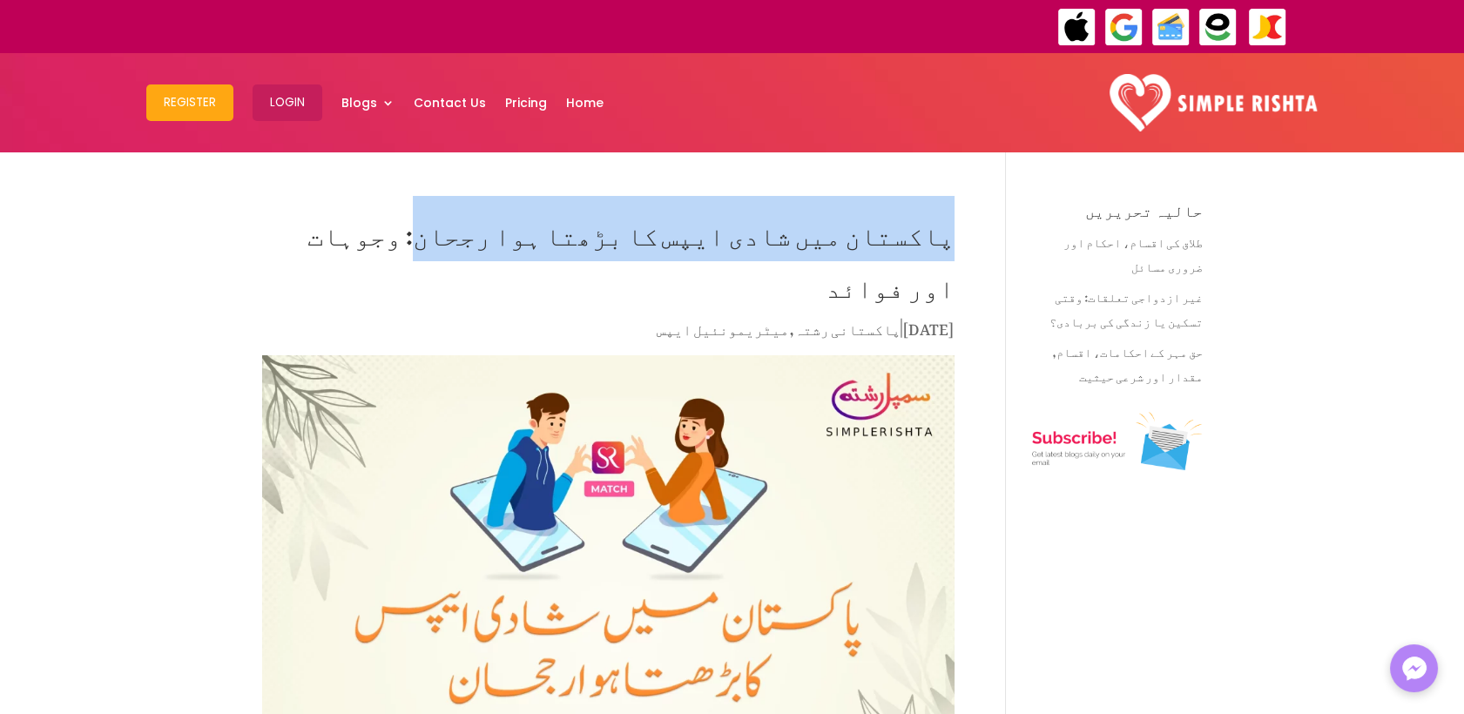
drag, startPoint x: 952, startPoint y: 235, endPoint x: 569, endPoint y: 243, distance: 383.2
click at [569, 243] on h1 "پاکستان میں شادی ایپس کا بڑھتا ہوا رجحان: وجوہات اور فوائد" at bounding box center [608, 259] width 692 height 113
copy h1 "پاکستان میں شادی ایپس کا بڑھتا ہوا رجحان"
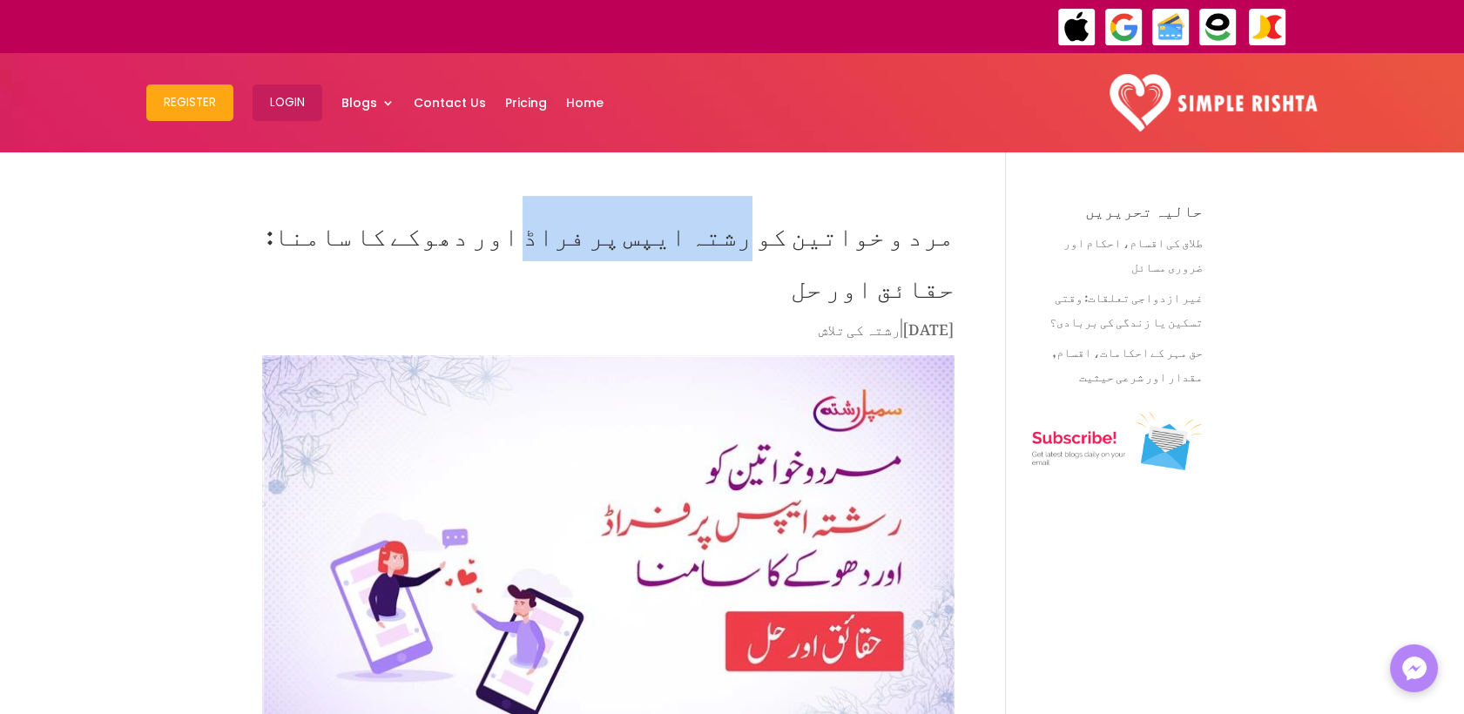
drag, startPoint x: 824, startPoint y: 237, endPoint x: 671, endPoint y: 243, distance: 153.4
click at [671, 243] on h1 "مرد و خواتین کو رشتہ ایپس پر فراڈ اور دھوکے کا سامنا: حقائق اور حل" at bounding box center [608, 259] width 692 height 113
copy h1 "رشتہ ایپس پر فراڈ"
